Goal: Find contact information: Find contact information

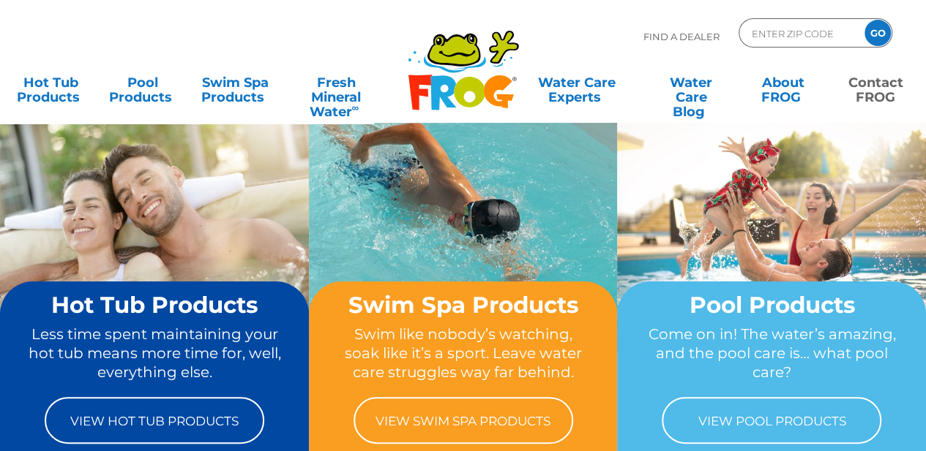
click at [881, 89] on link "Contact FROG" at bounding box center [875, 82] width 72 height 29
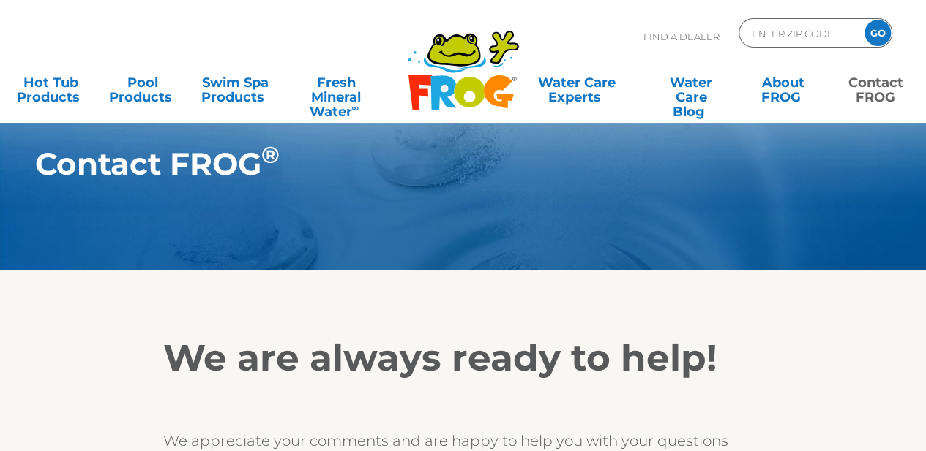
scroll to position [219, 0]
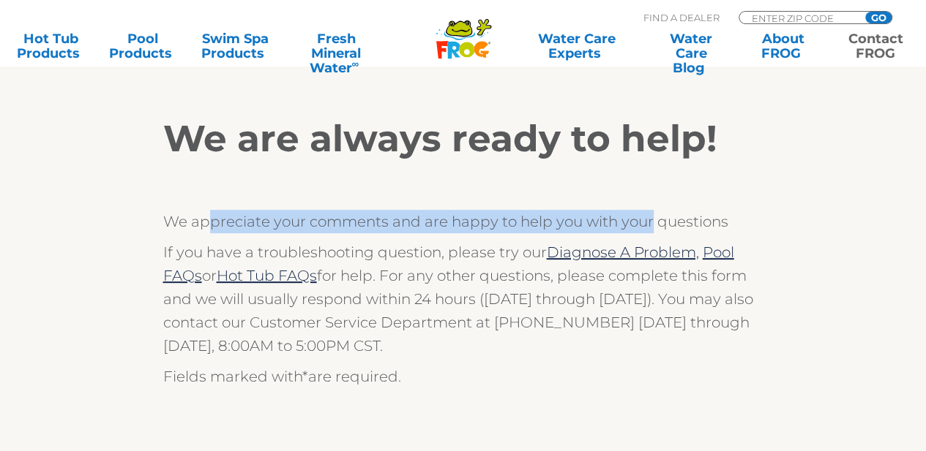
drag, startPoint x: 211, startPoint y: 226, endPoint x: 649, endPoint y: 222, distance: 437.6
click at [649, 222] on p "We appreciate your comments and are happy to help you with your questions" at bounding box center [463, 221] width 600 height 23
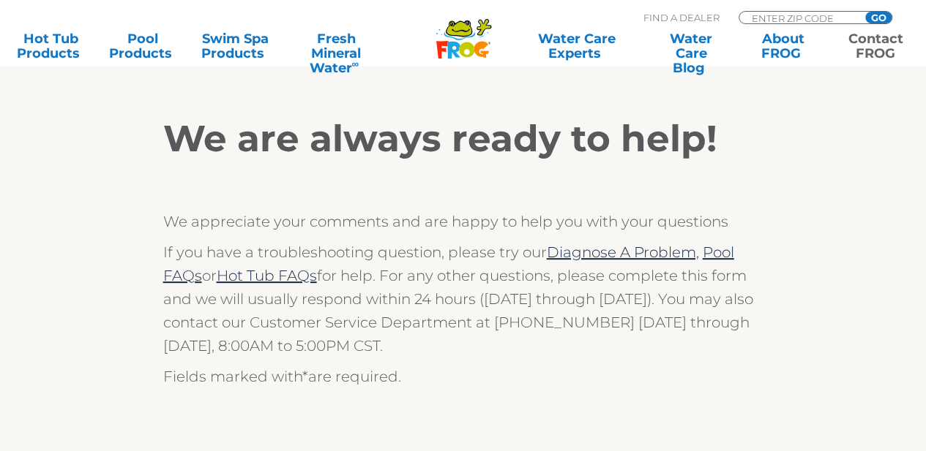
click at [726, 210] on p "We appreciate your comments and are happy to help you with your questions" at bounding box center [463, 221] width 600 height 23
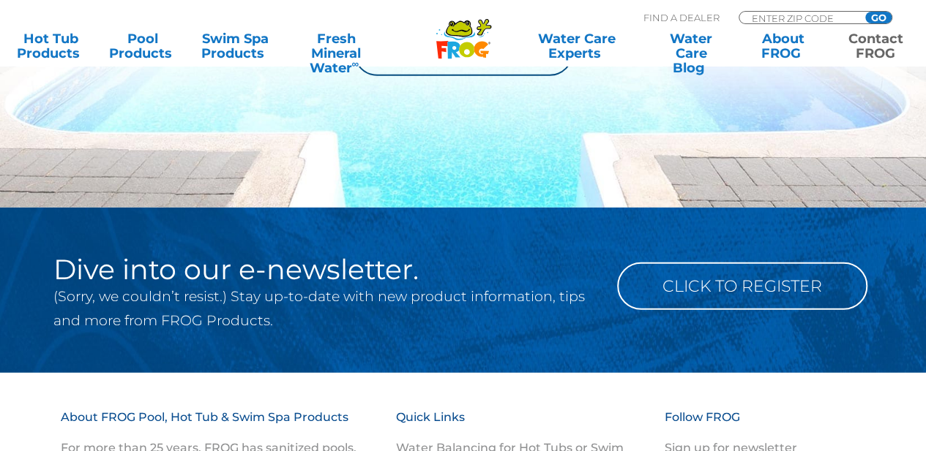
scroll to position [1921, 0]
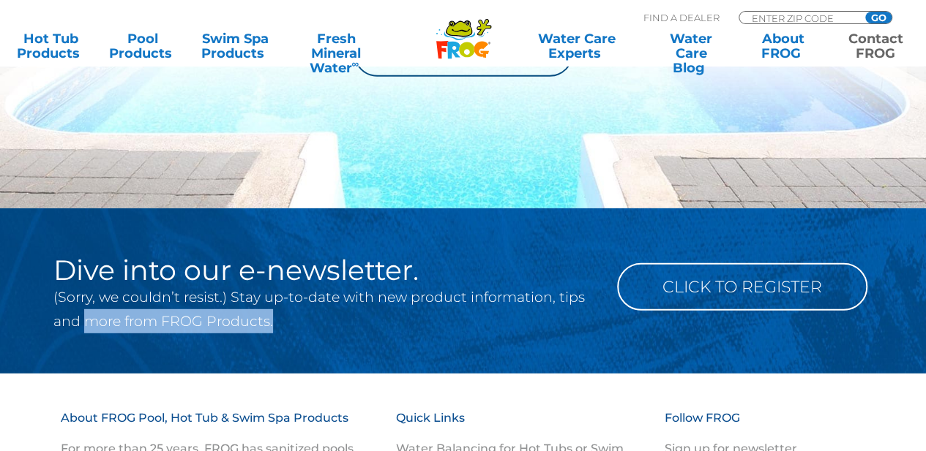
drag, startPoint x: 88, startPoint y: 326, endPoint x: 316, endPoint y: 322, distance: 228.3
click at [316, 322] on p "(Sorry, we couldn’t resist.) Stay up-to-date with new product information, tips…" at bounding box center [323, 309] width 541 height 48
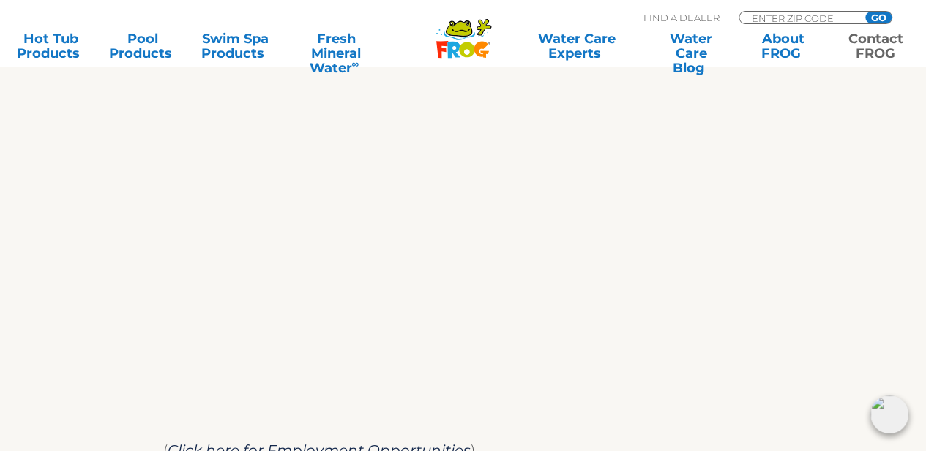
scroll to position [850, 0]
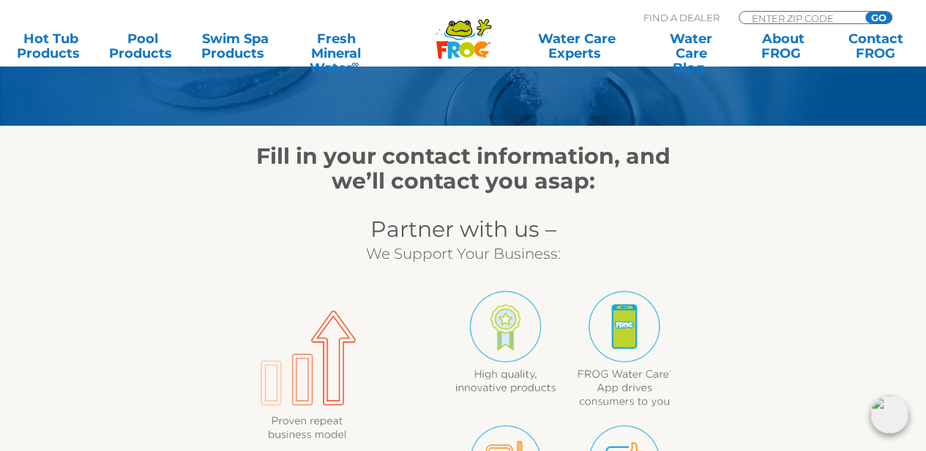
scroll to position [146, 0]
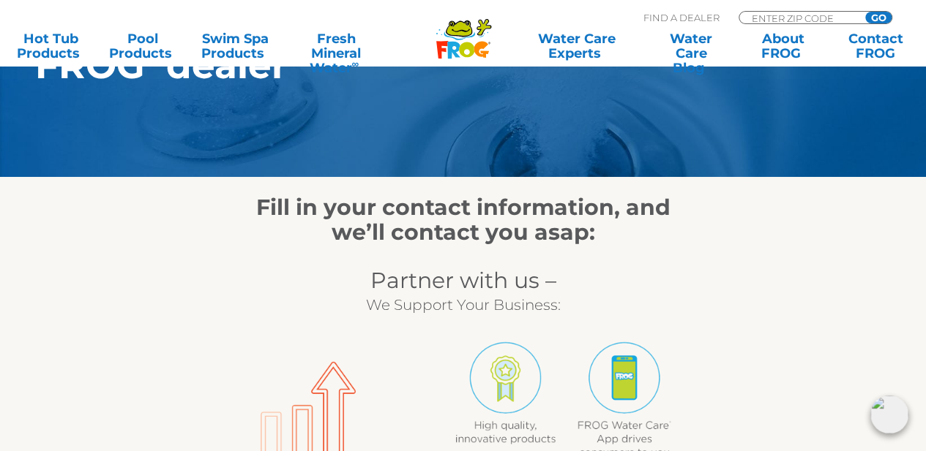
click at [451, 283] on h3 "Partner with us –" at bounding box center [463, 281] width 450 height 25
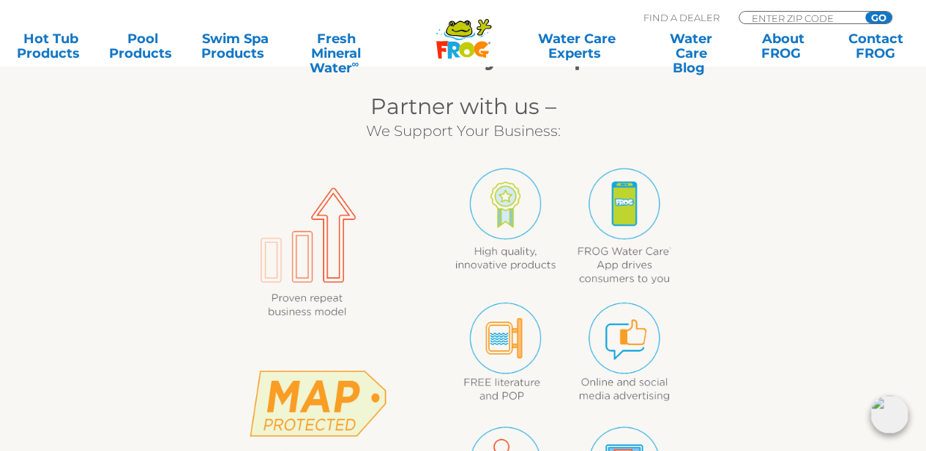
scroll to position [219, 0]
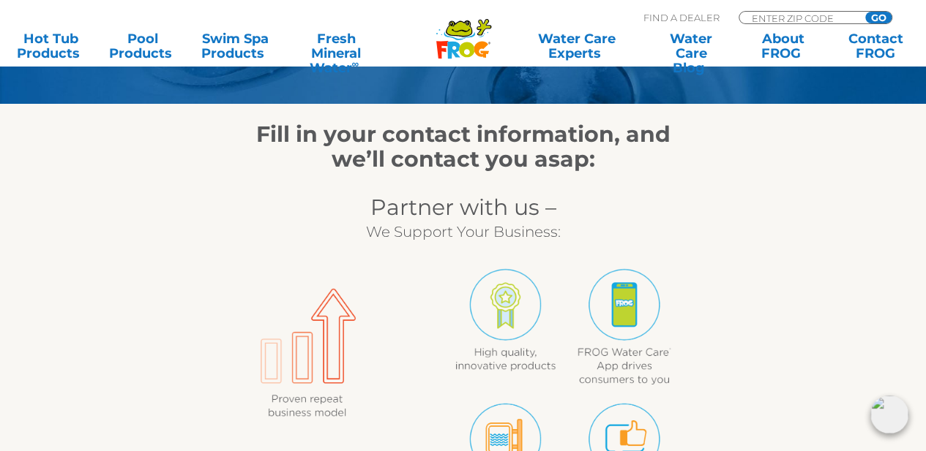
click at [342, 323] on img at bounding box center [463, 448] width 450 height 408
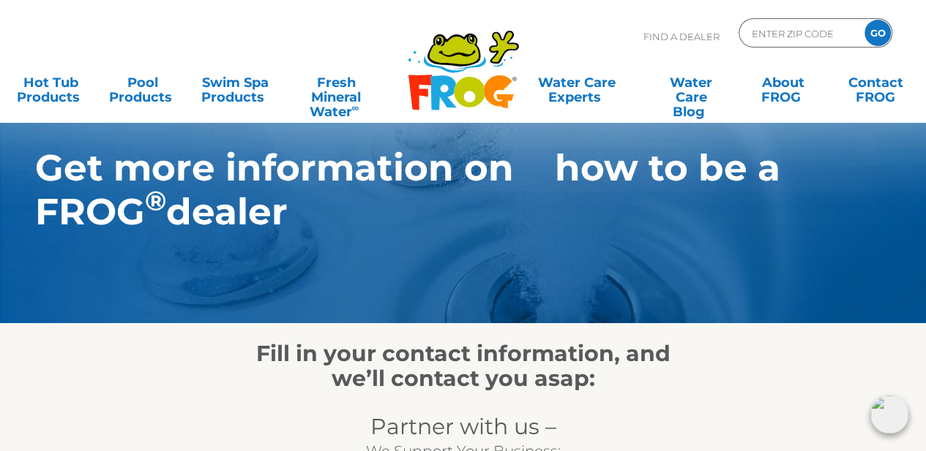
scroll to position [73, 0]
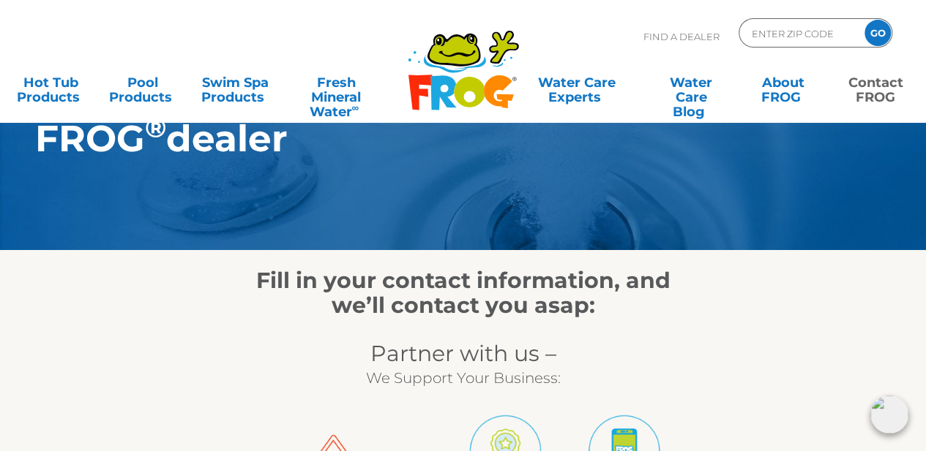
click at [883, 95] on link "Contact FROG" at bounding box center [875, 82] width 72 height 29
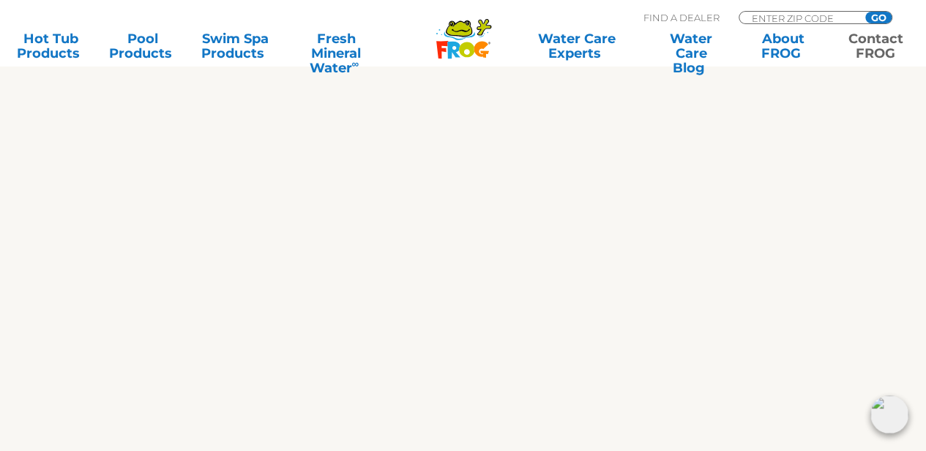
scroll to position [522, 0]
